Goal: Navigation & Orientation: Find specific page/section

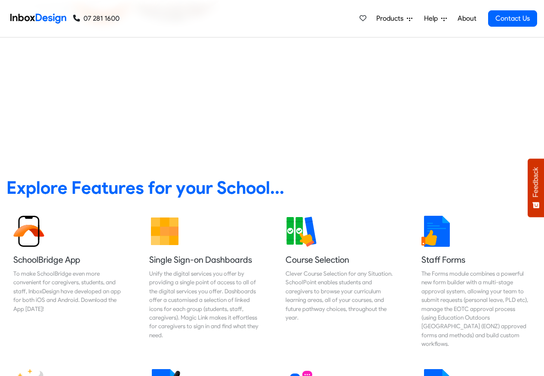
scroll to position [310, 0]
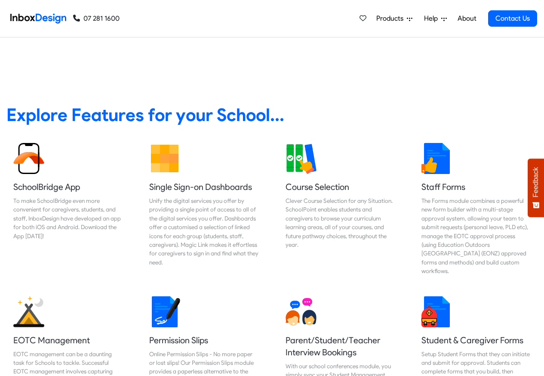
click at [394, 18] on span "Products" at bounding box center [392, 18] width 31 height 10
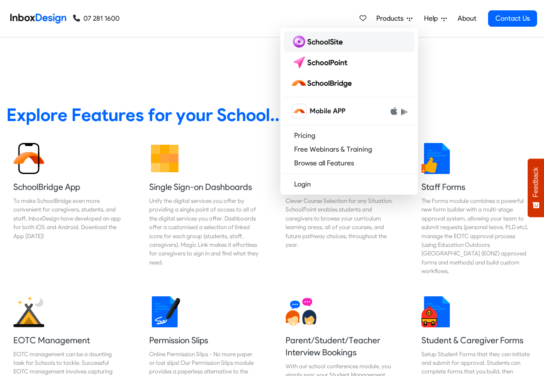
click at [317, 41] on img at bounding box center [319, 42] width 56 height 14
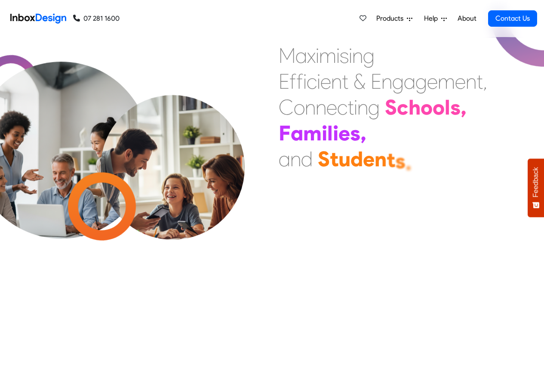
scroll to position [311, 0]
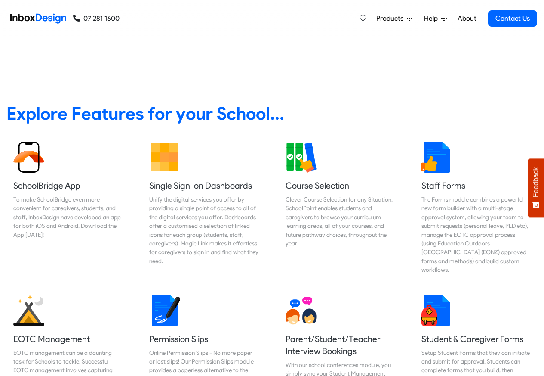
click at [384, 19] on span "Products" at bounding box center [392, 18] width 31 height 10
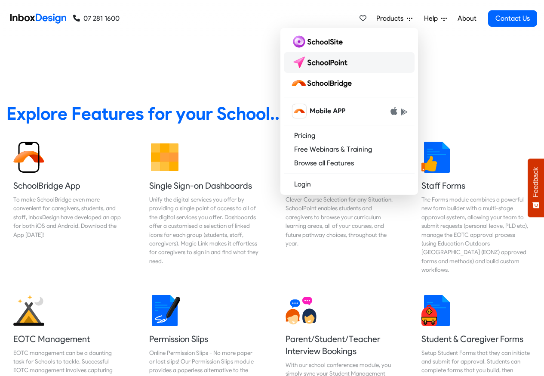
click at [332, 62] on img at bounding box center [321, 63] width 61 height 14
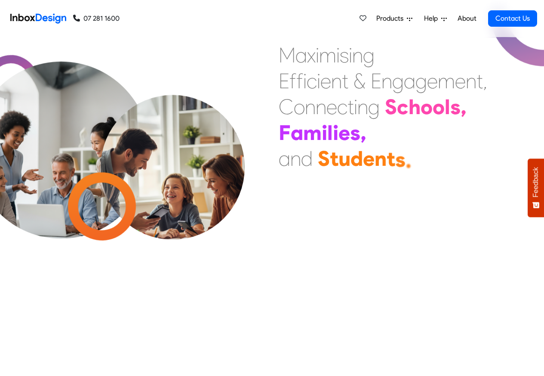
scroll to position [313, 0]
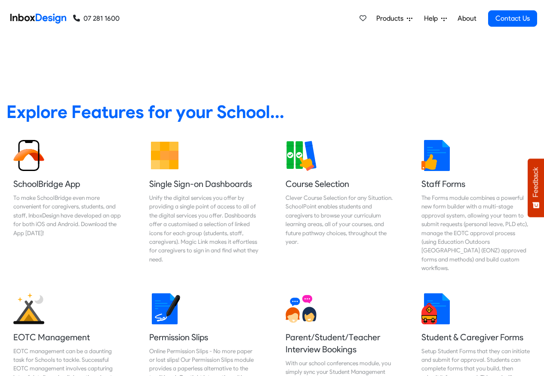
click at [387, 18] on span "Products" at bounding box center [392, 18] width 31 height 10
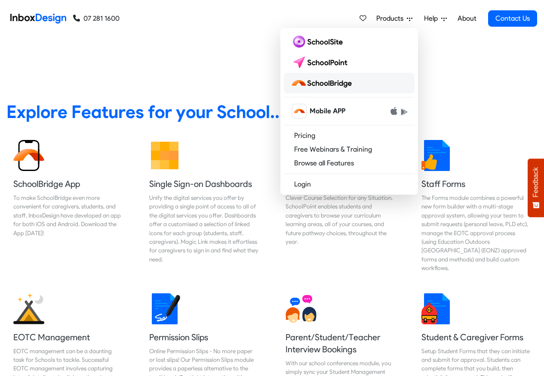
click at [322, 84] on img at bounding box center [323, 83] width 65 height 14
